Goal: Task Accomplishment & Management: Use online tool/utility

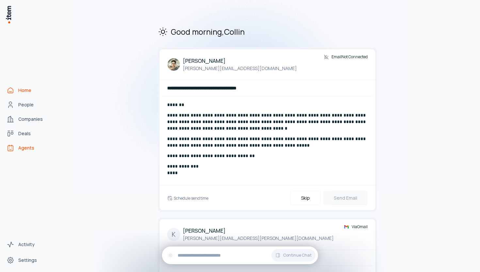
click at [28, 148] on span "Agents" at bounding box center [26, 147] width 16 height 7
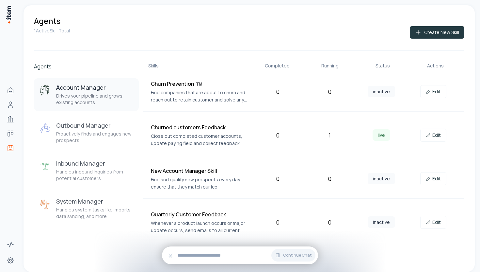
click at [440, 30] on button "Create New Skill" at bounding box center [437, 32] width 55 height 12
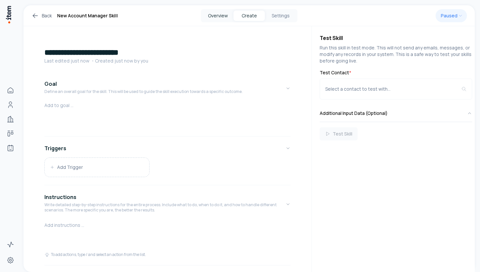
click at [227, 15] on button "Overview" at bounding box center [217, 15] width 31 height 10
click at [248, 15] on button "Create" at bounding box center [249, 15] width 31 height 10
click at [274, 19] on button "Settings" at bounding box center [280, 15] width 31 height 10
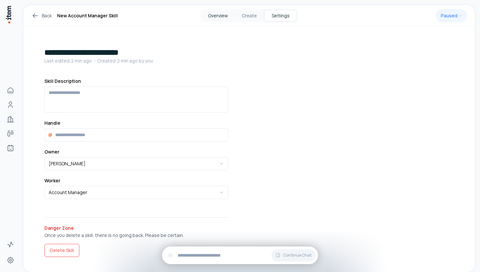
click at [218, 17] on button "Overview" at bounding box center [217, 15] width 31 height 10
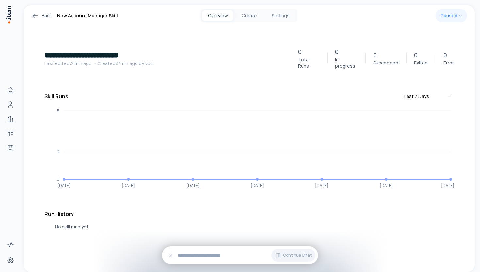
click at [261, 21] on div "Overview Create Settings" at bounding box center [249, 15] width 97 height 13
click at [255, 18] on button "Create" at bounding box center [249, 15] width 31 height 10
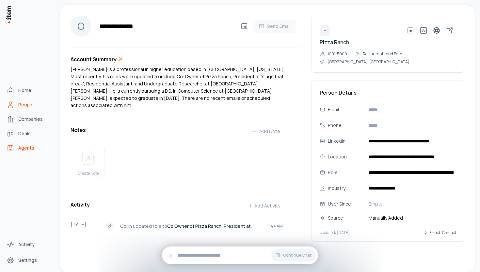
click at [14, 148] on icon "Agents" at bounding box center [11, 148] width 8 height 8
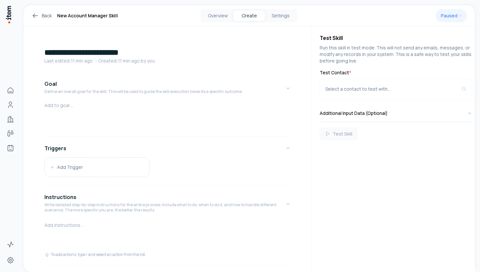
scroll to position [116, 0]
